Goal: Task Accomplishment & Management: Complete application form

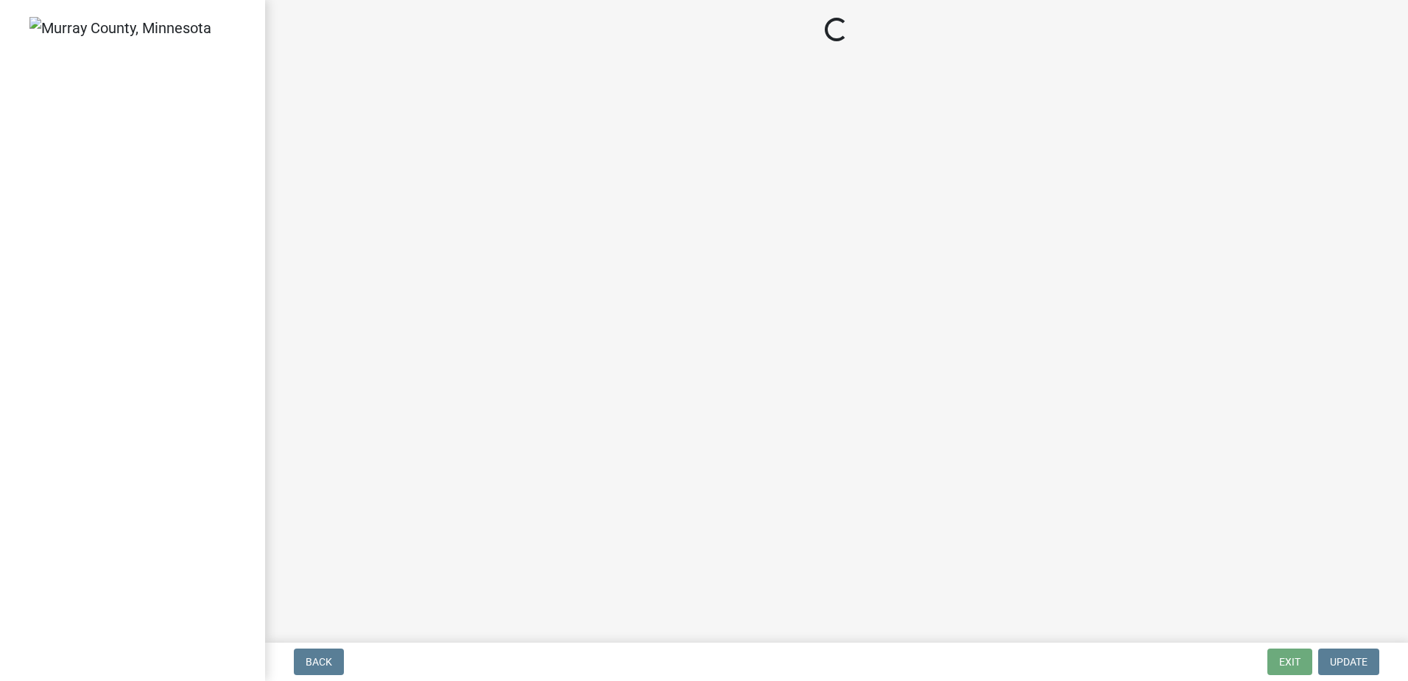
select select "c988eeb4-6314-4cc5-ac64-e67741e3085f"
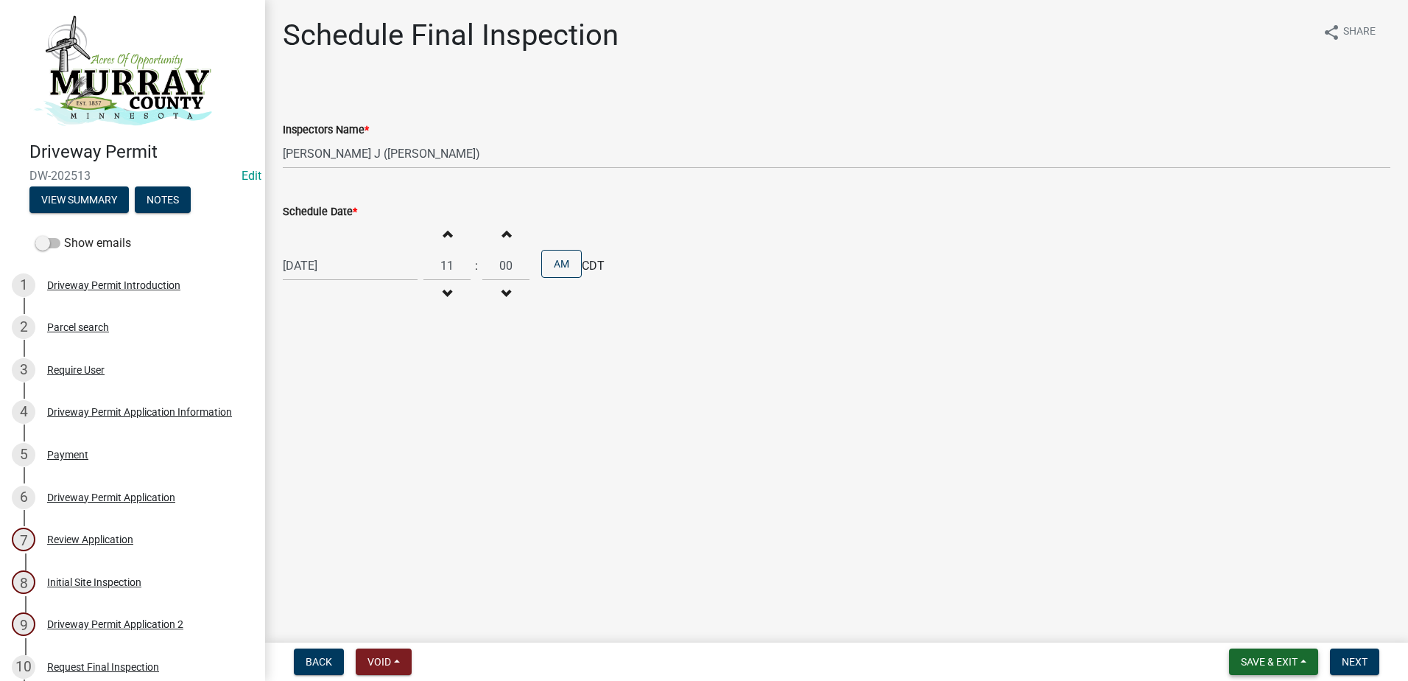
click at [1254, 657] on span "Save & Exit" at bounding box center [1269, 662] width 57 height 12
click at [1234, 590] on button "Save" at bounding box center [1260, 587] width 118 height 35
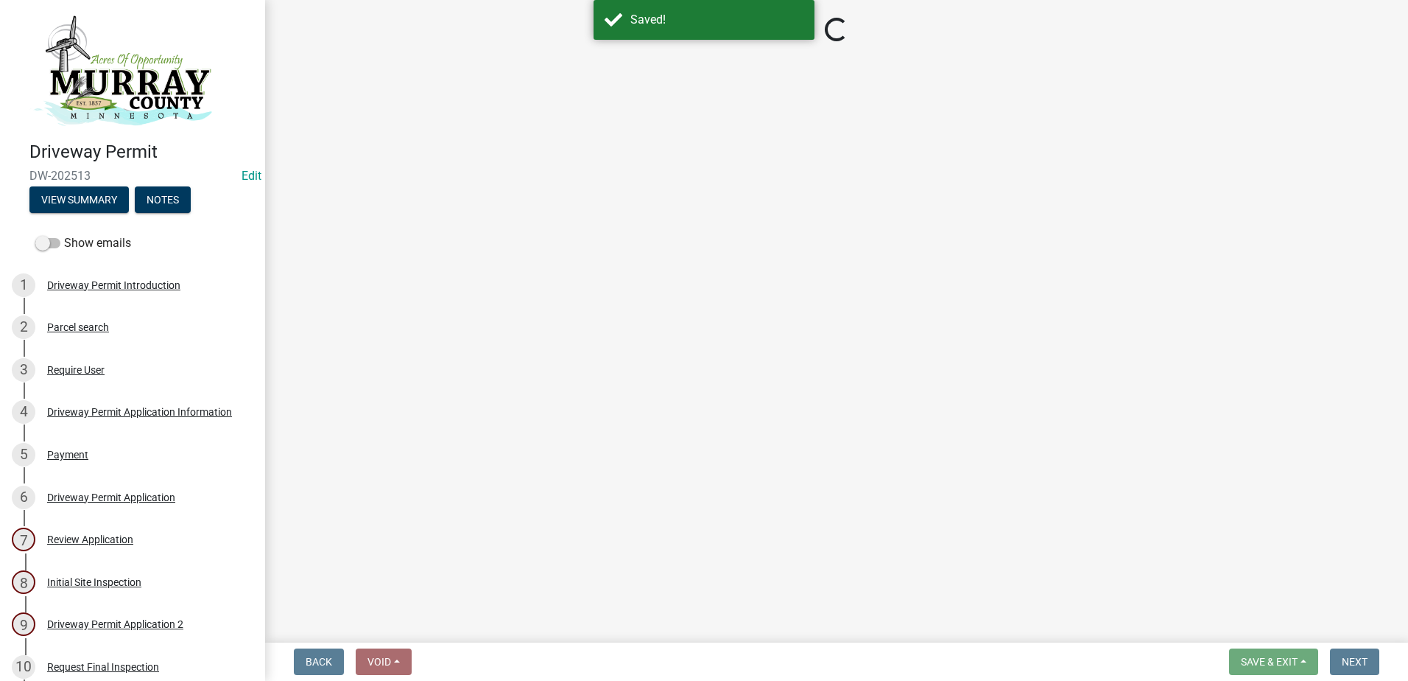
select select "c988eeb4-6314-4cc5-ac64-e67741e3085f"
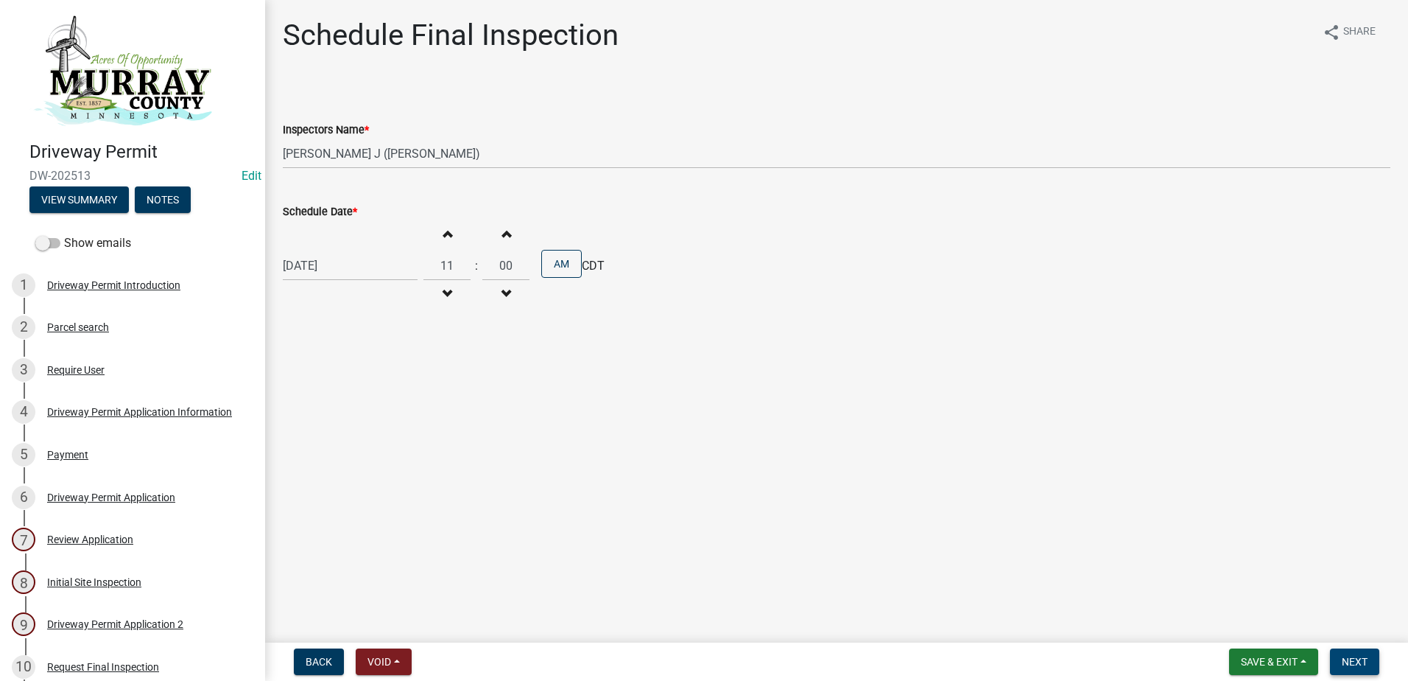
click at [1355, 658] on span "Next" at bounding box center [1355, 662] width 26 height 12
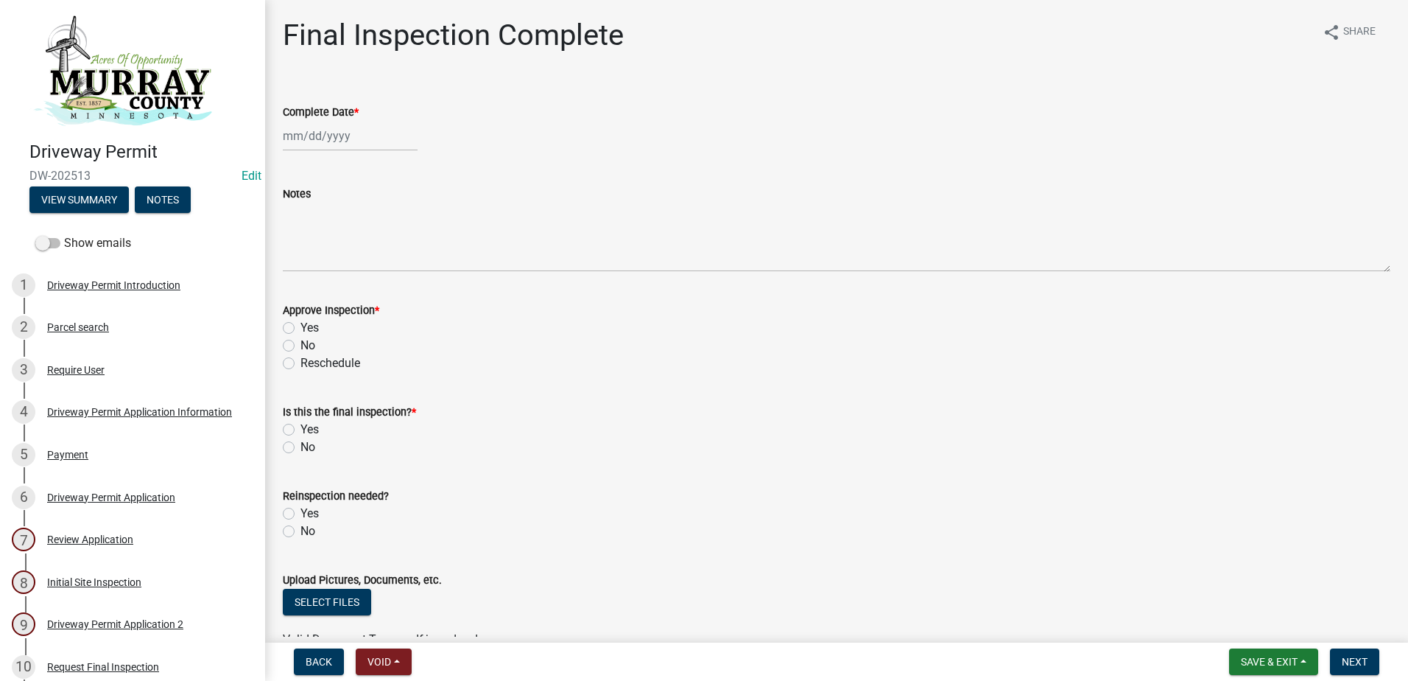
select select "10"
select select "2025"
click at [305, 134] on div "Jan Feb Mar Apr May Jun Jul Aug Sep Oct Nov Dec 1525 1526 1527 1528 1529 1530 1…" at bounding box center [350, 136] width 135 height 30
click at [320, 240] on div "7" at bounding box center [321, 238] width 24 height 24
type input "10/07/2025"
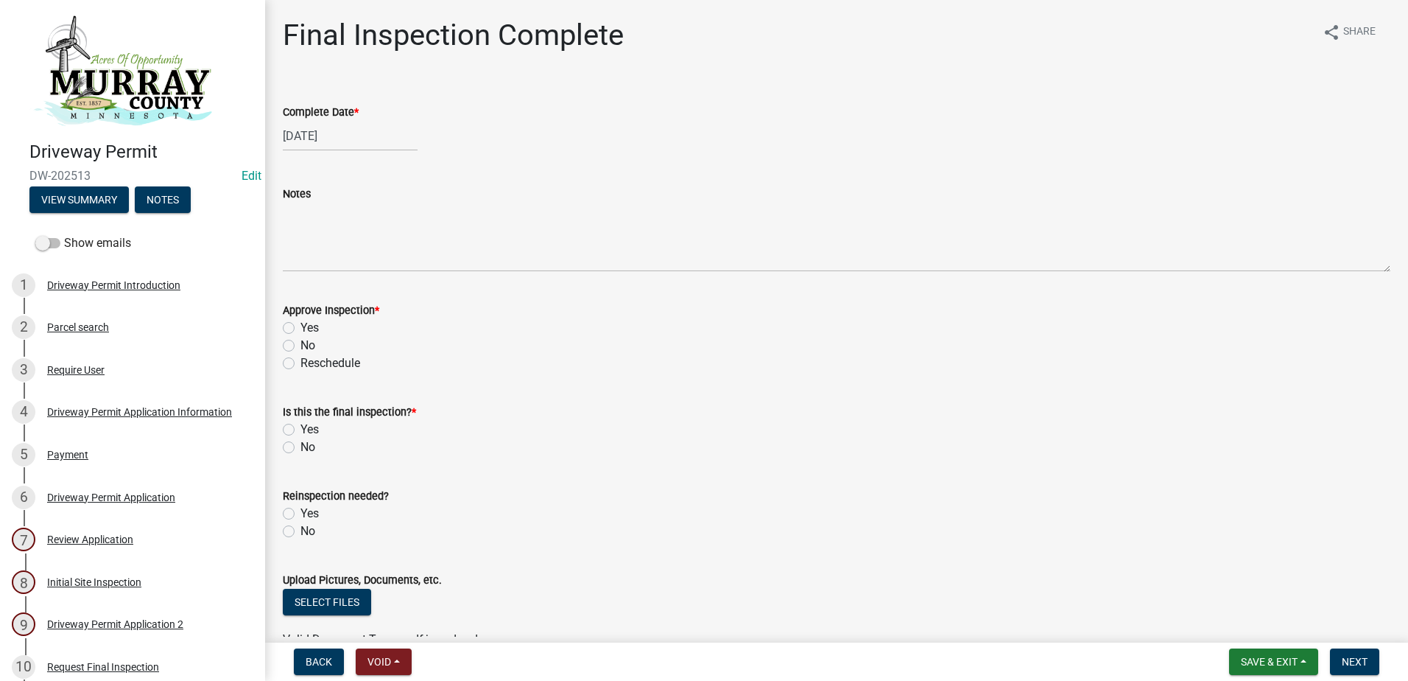
click at [301, 326] on label "Yes" at bounding box center [310, 328] width 18 height 18
click at [301, 326] on input "Yes" at bounding box center [306, 324] width 10 height 10
radio input "true"
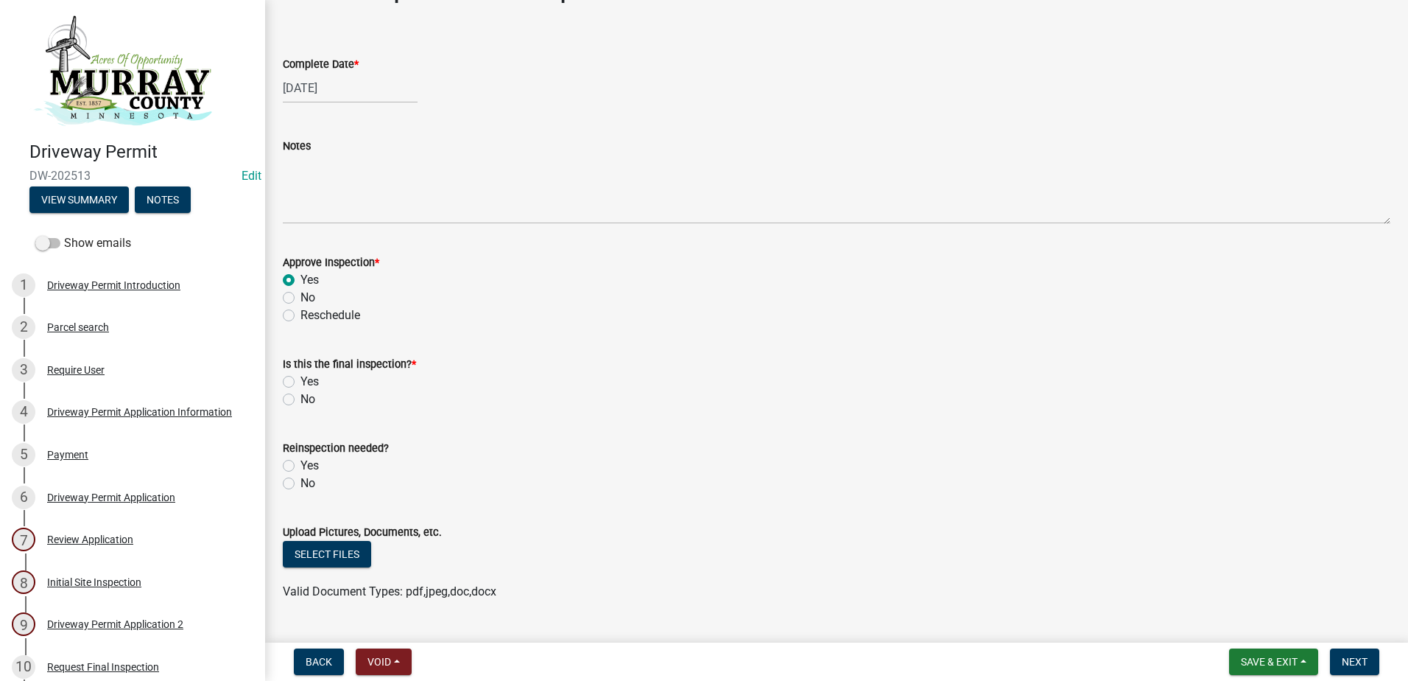
scroll to position [74, 0]
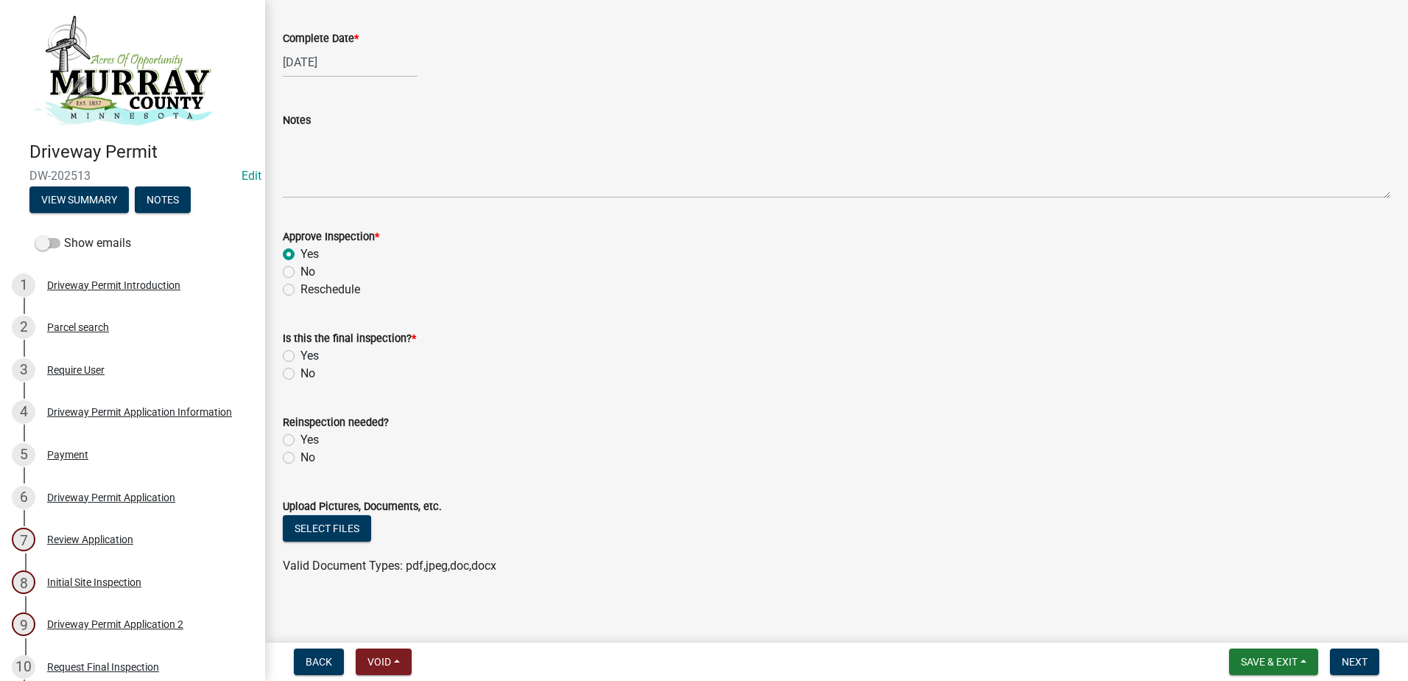
click at [301, 354] on label "Yes" at bounding box center [310, 356] width 18 height 18
click at [301, 354] on input "Yes" at bounding box center [306, 352] width 10 height 10
radio input "true"
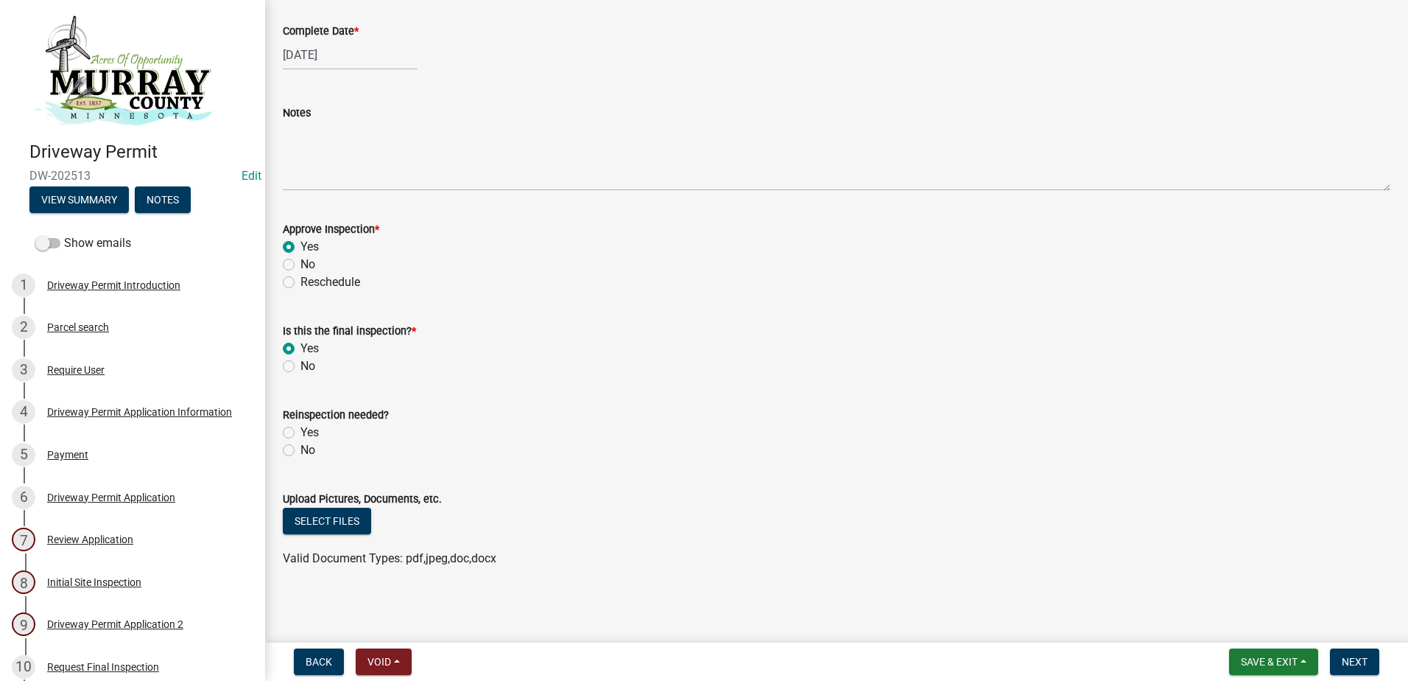
scroll to position [82, 0]
click at [301, 446] on label "No" at bounding box center [308, 449] width 15 height 18
click at [301, 446] on input "No" at bounding box center [306, 445] width 10 height 10
radio input "true"
click at [1356, 657] on span "Next" at bounding box center [1355, 662] width 26 height 12
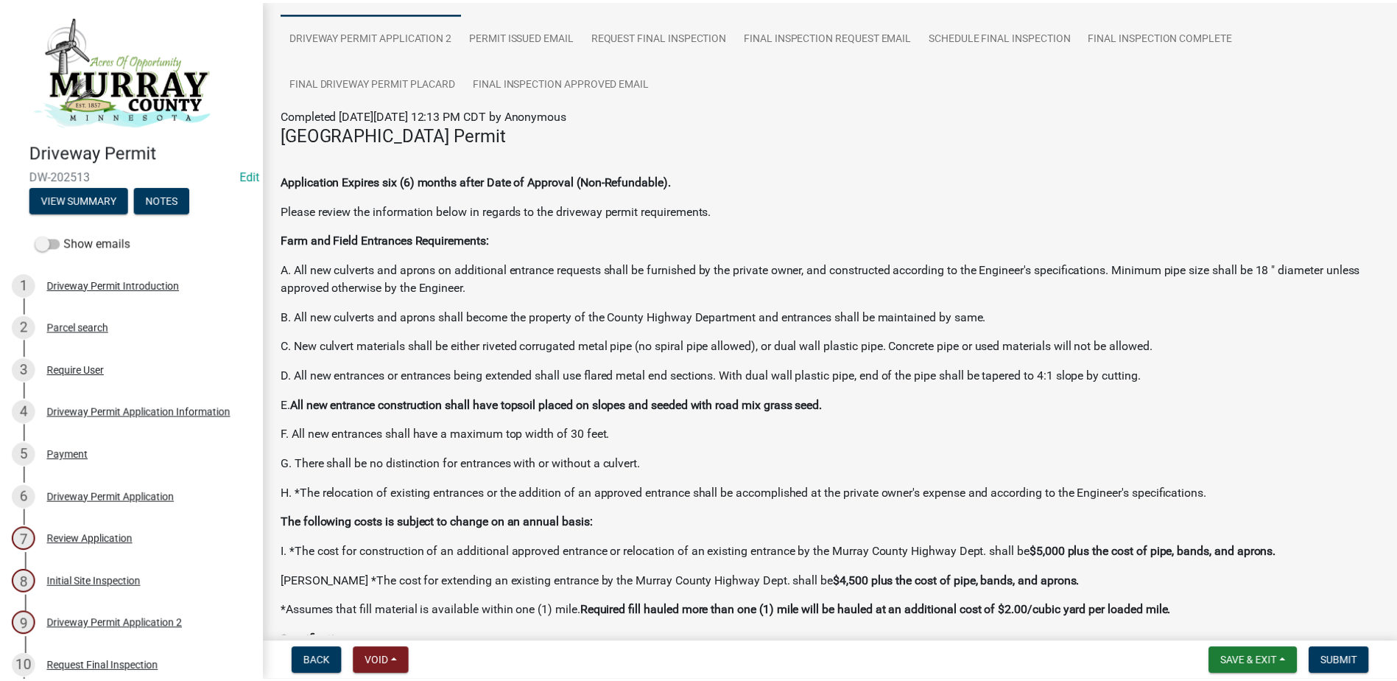
scroll to position [0, 0]
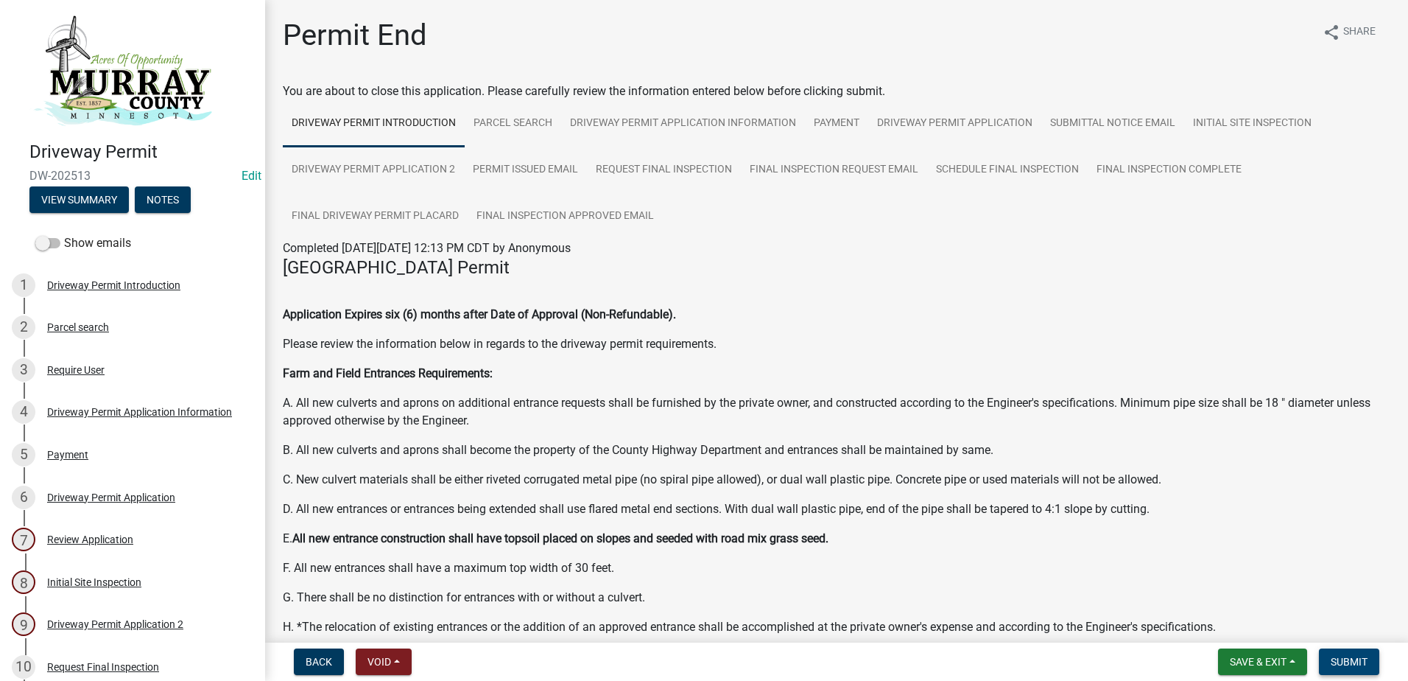
click at [1344, 656] on span "Submit" at bounding box center [1349, 662] width 37 height 12
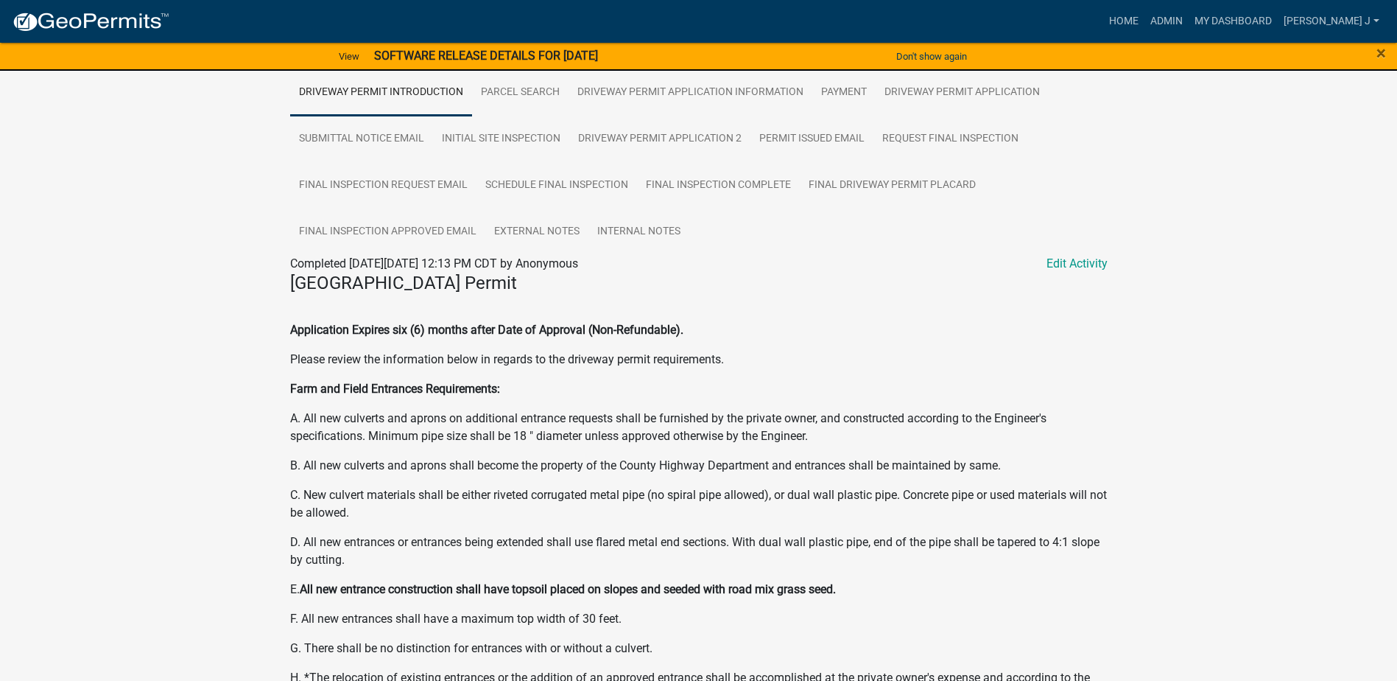
scroll to position [737, 0]
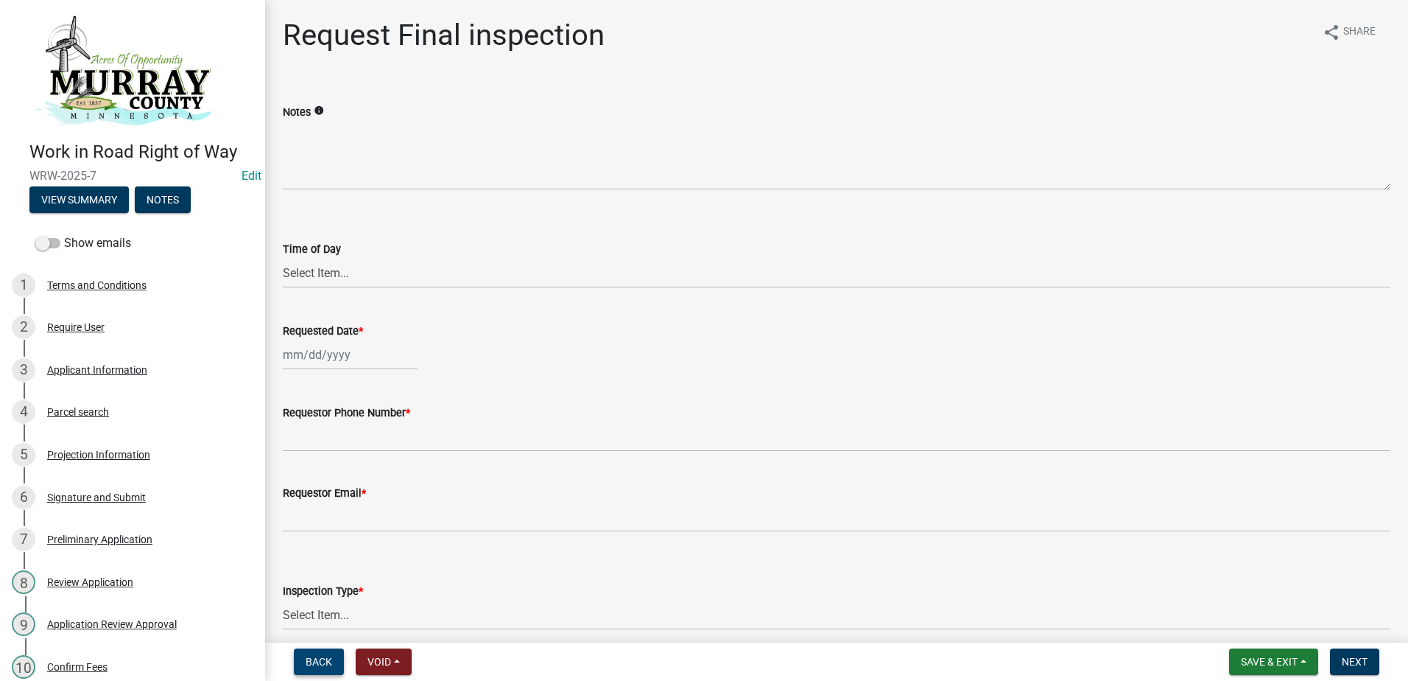
click at [314, 660] on span "Back" at bounding box center [319, 662] width 27 height 12
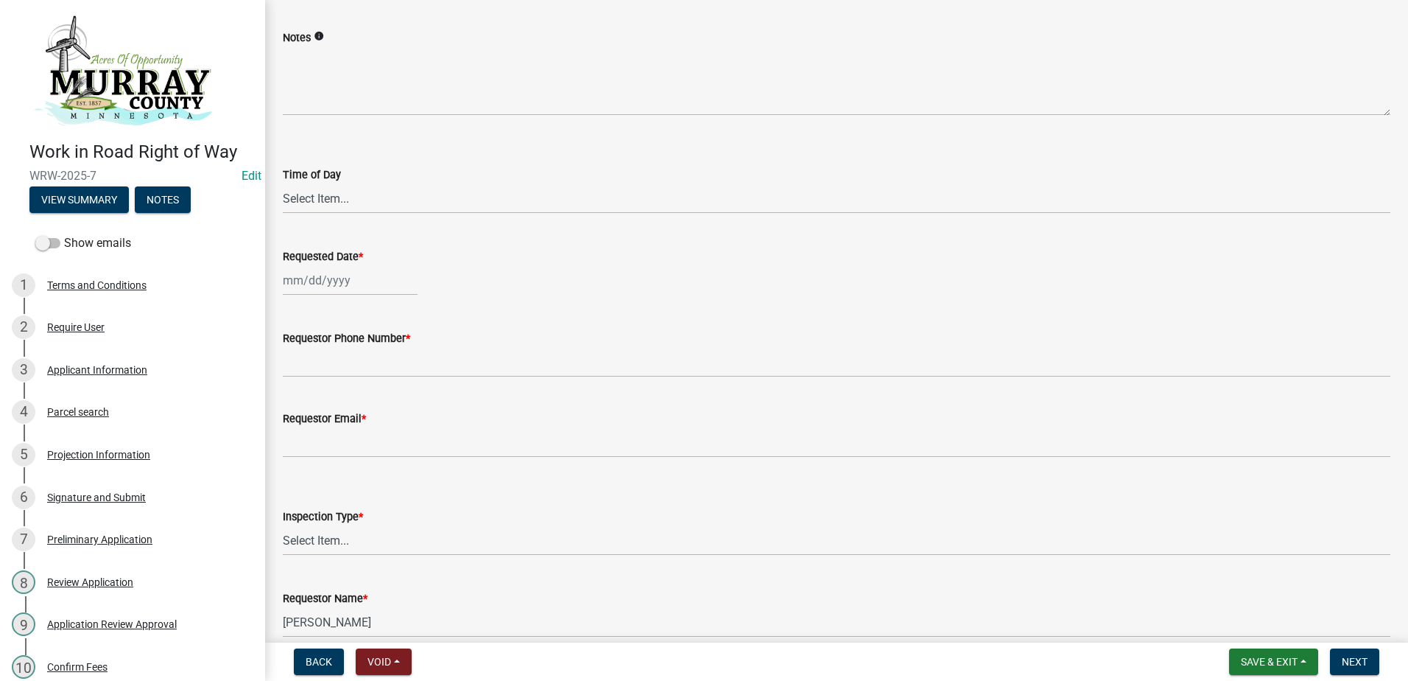
scroll to position [178, 0]
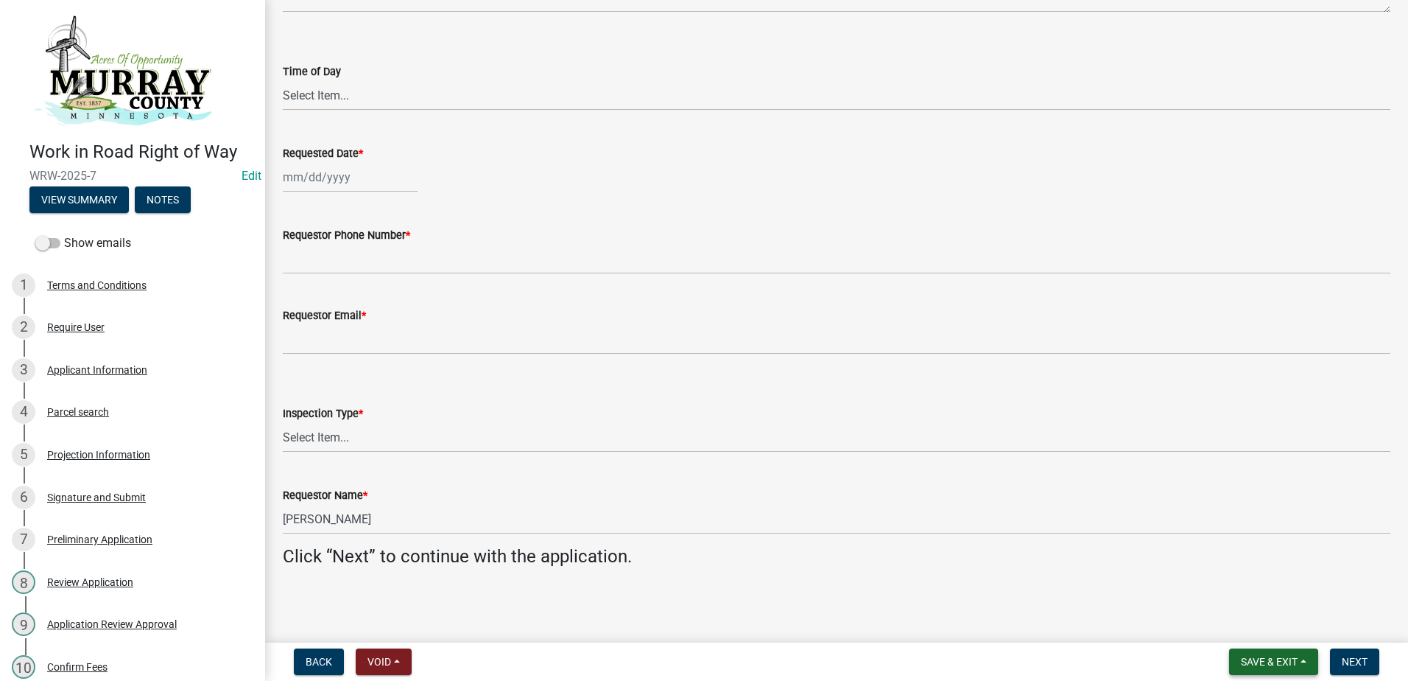
click at [1265, 661] on span "Save & Exit" at bounding box center [1269, 662] width 57 height 12
click at [1242, 627] on button "Save & Exit" at bounding box center [1260, 622] width 118 height 35
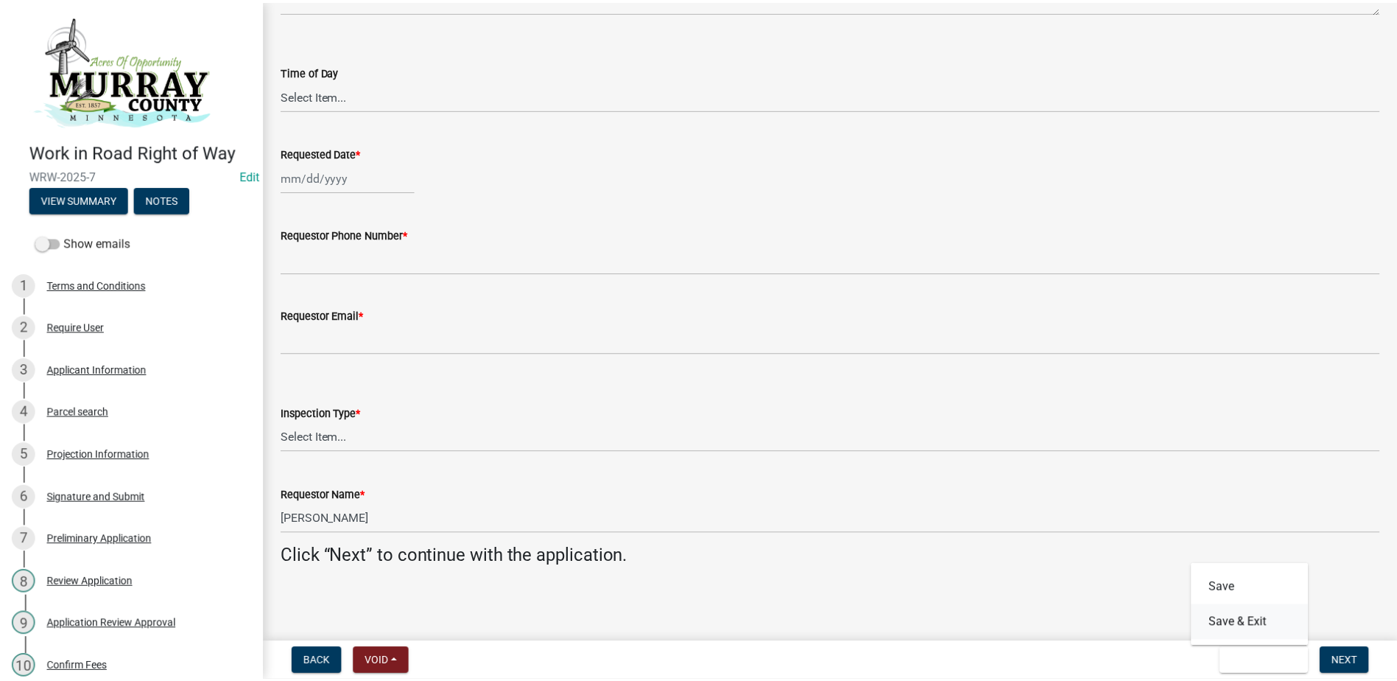
scroll to position [0, 0]
